Goal: Transaction & Acquisition: Purchase product/service

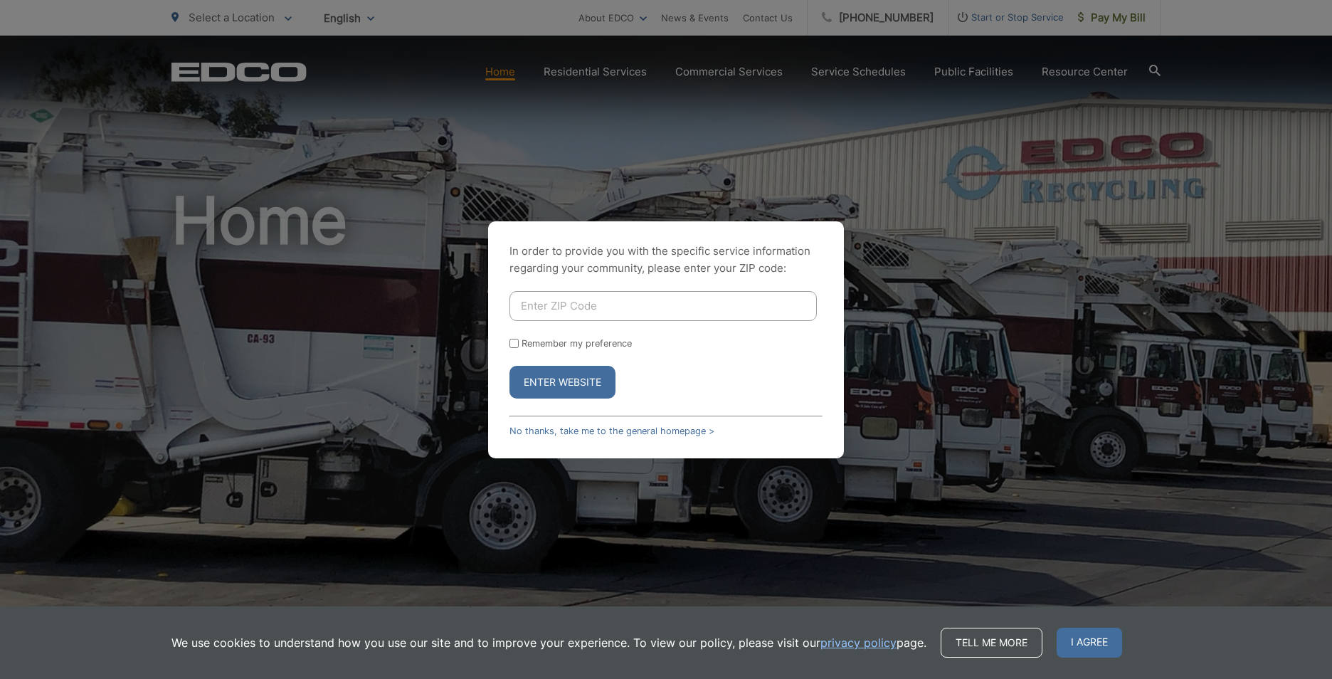
click at [529, 348] on label "Remember my preference" at bounding box center [577, 343] width 110 height 11
click at [519, 348] on input "Remember my preference" at bounding box center [514, 343] width 9 height 9
checkbox input "true"
drag, startPoint x: 571, startPoint y: 278, endPoint x: 572, endPoint y: 293, distance: 15.0
click at [571, 284] on div "In order to provide you with the specific service information regarding your co…" at bounding box center [666, 339] width 356 height 237
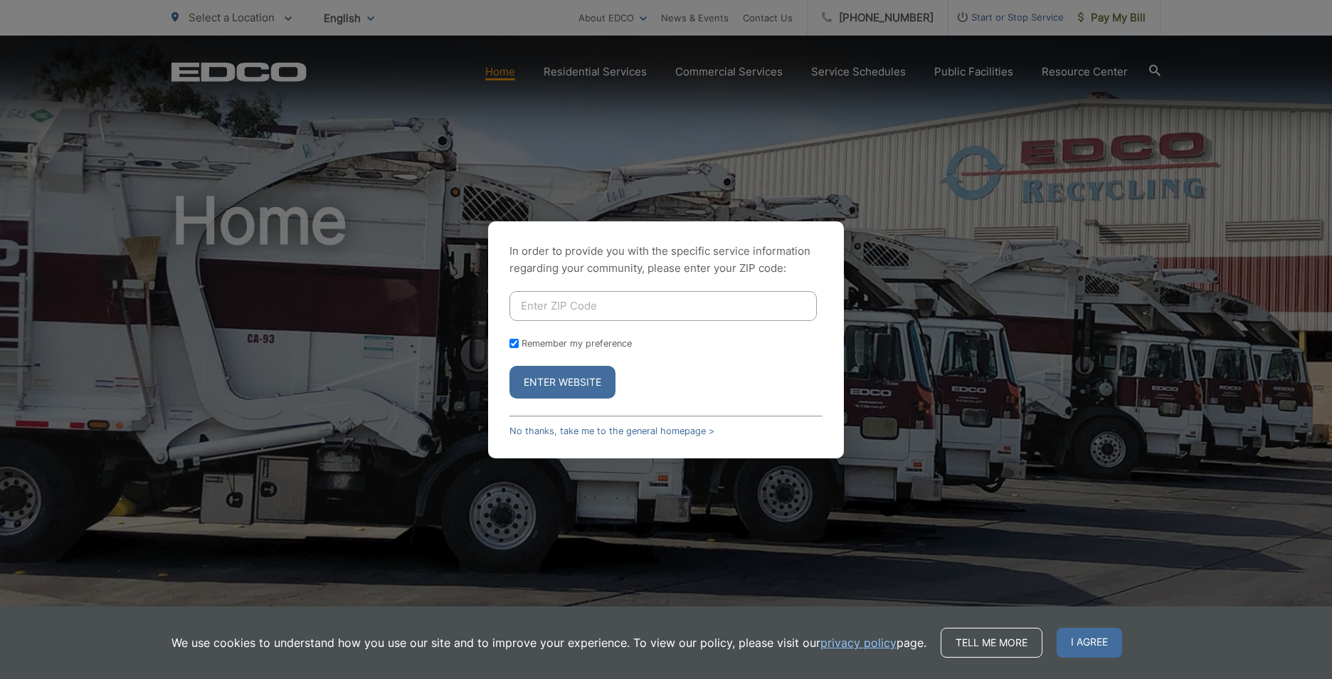
click at [572, 297] on input "Enter ZIP Code" at bounding box center [663, 306] width 307 height 30
type input "92020"
click at [576, 372] on button "Enter Website" at bounding box center [563, 382] width 106 height 33
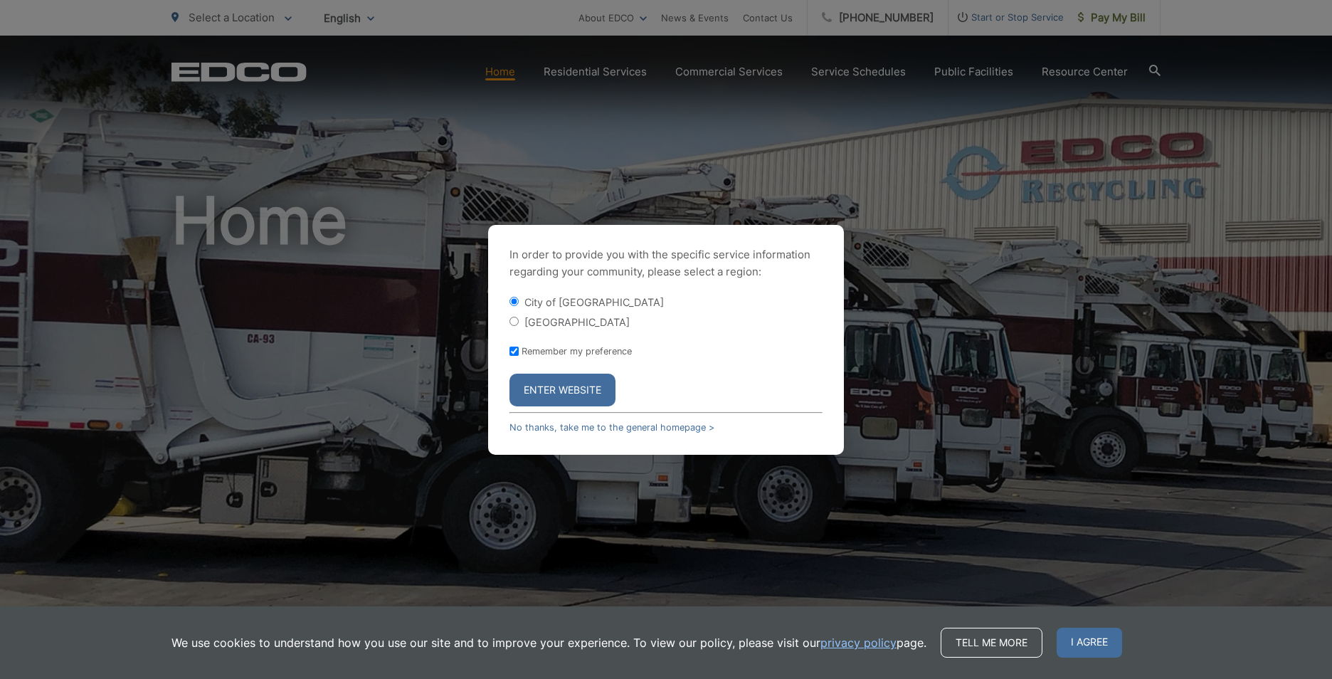
click at [582, 399] on button "Enter Website" at bounding box center [563, 390] width 106 height 33
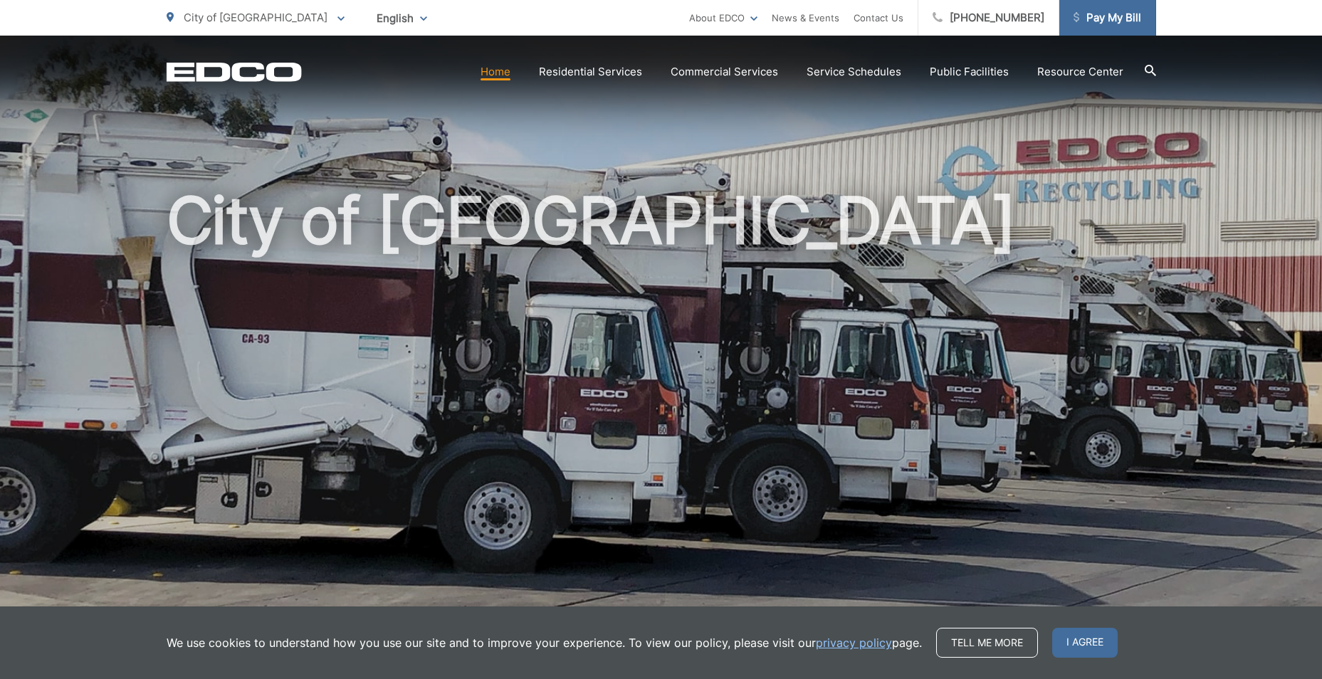
click at [1107, 23] on span "Pay My Bill" at bounding box center [1107, 17] width 68 height 17
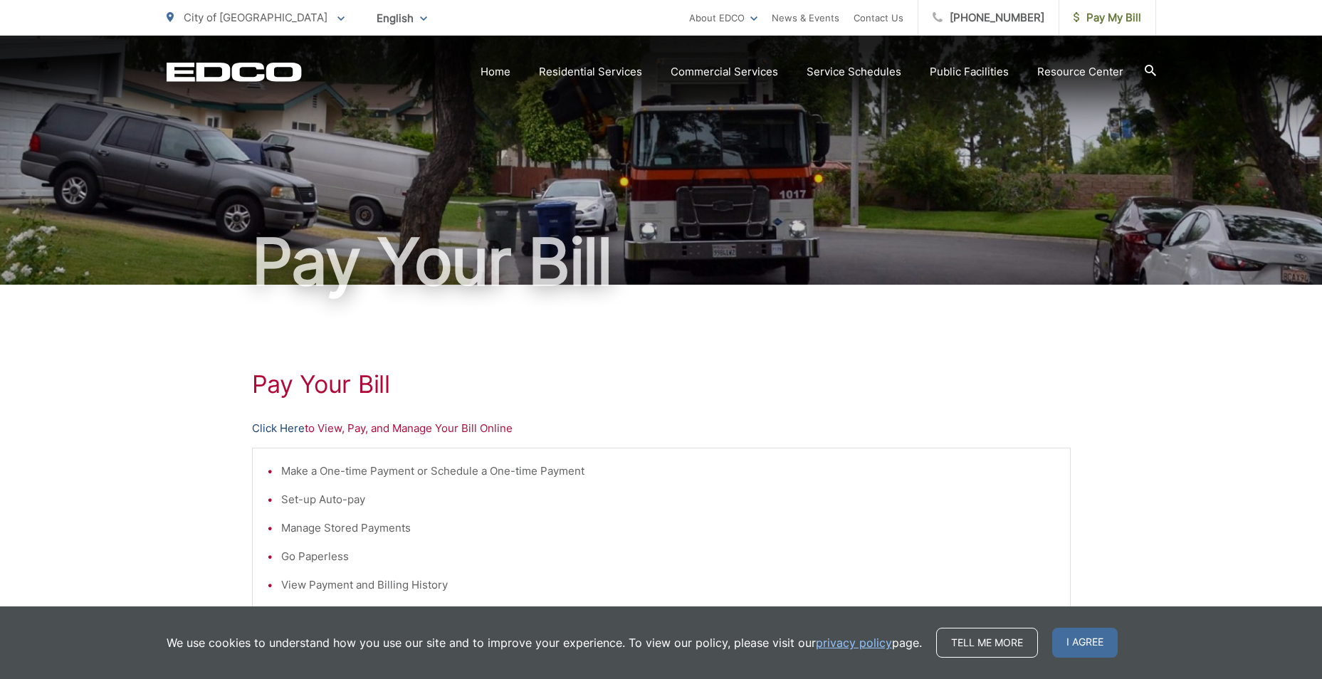
click at [290, 431] on link "Click Here" at bounding box center [278, 428] width 53 height 17
